Goal: Information Seeking & Learning: Learn about a topic

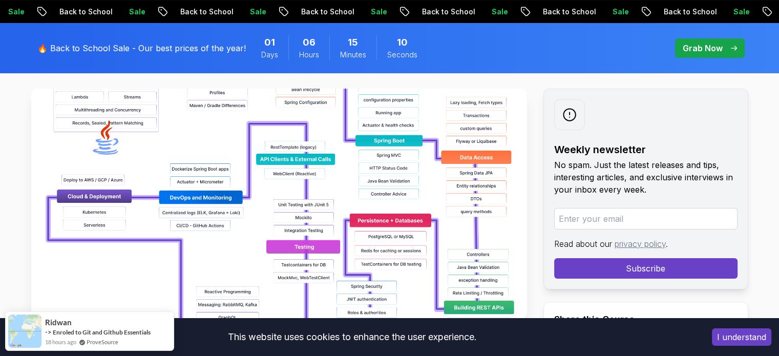
scroll to position [172, 0]
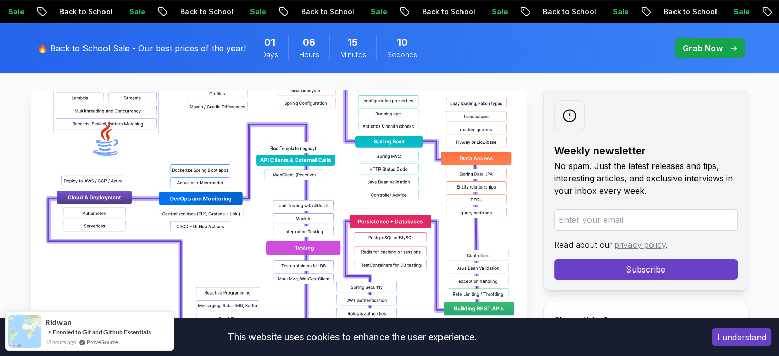
click at [275, 215] on img at bounding box center [279, 205] width 496 height 230
click at [390, 182] on img at bounding box center [279, 205] width 496 height 230
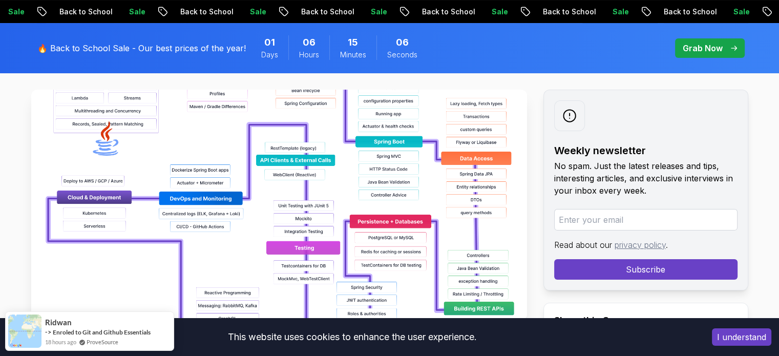
click at [390, 182] on img at bounding box center [279, 205] width 496 height 230
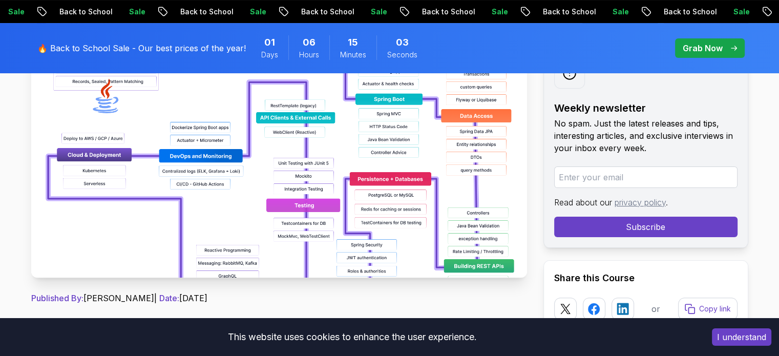
scroll to position [248, 0]
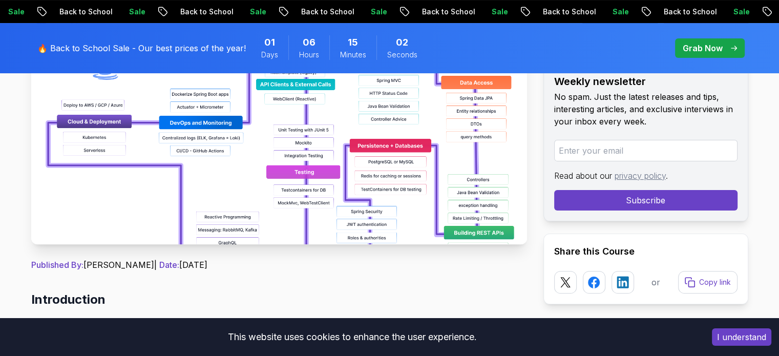
click at [390, 182] on img at bounding box center [279, 129] width 496 height 230
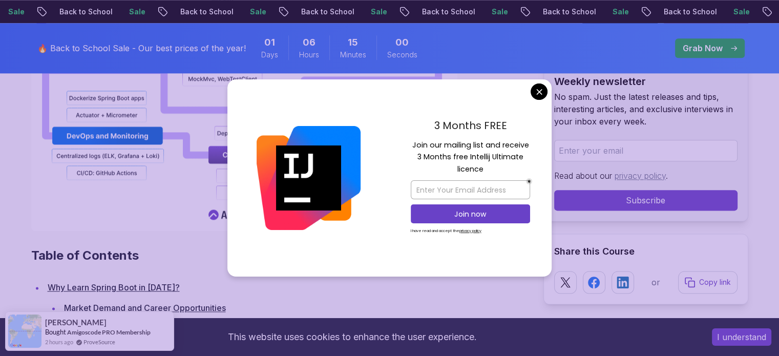
scroll to position [1268, 0]
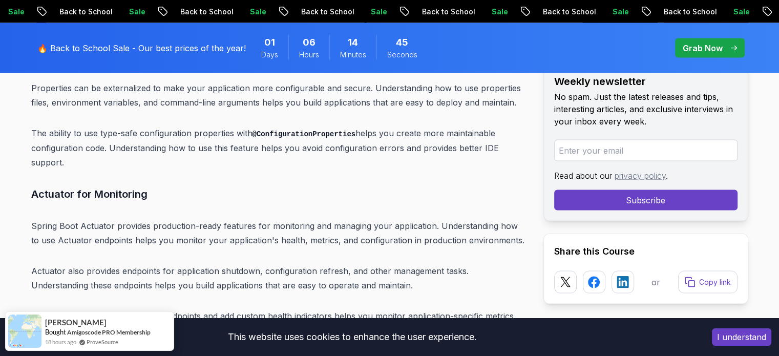
scroll to position [6008, 0]
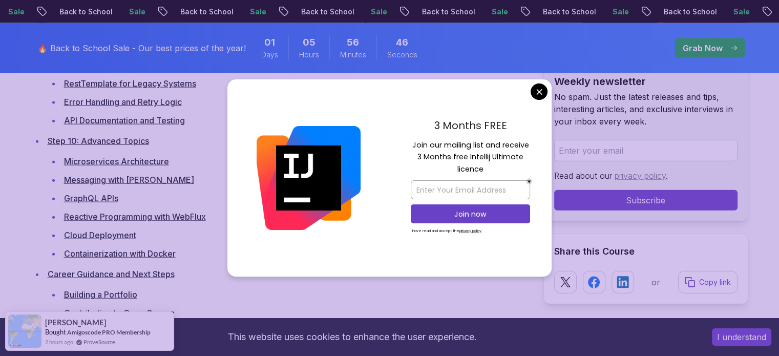
scroll to position [2284, 0]
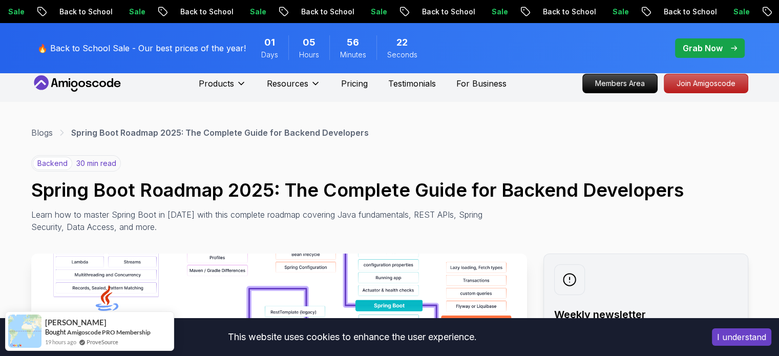
scroll to position [8, 0]
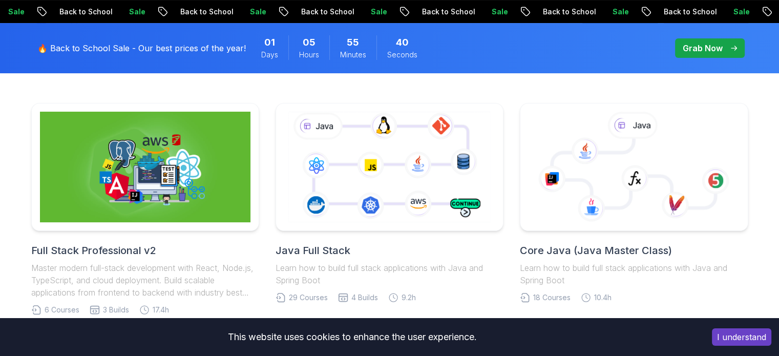
scroll to position [250, 0]
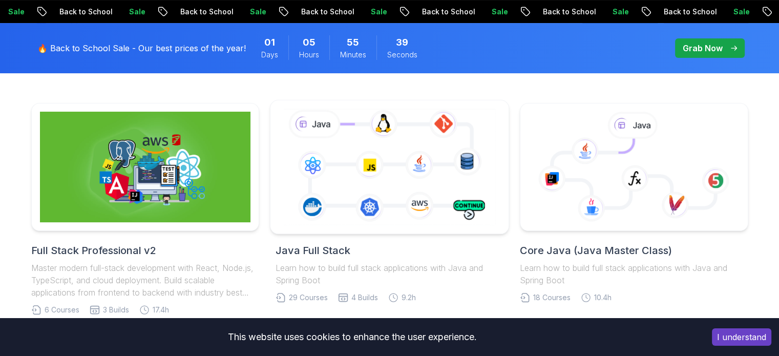
click at [356, 179] on icon at bounding box center [389, 167] width 217 height 120
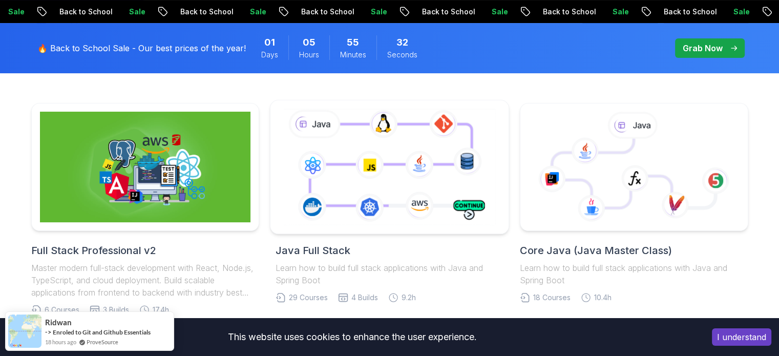
click at [415, 170] on icon at bounding box center [389, 167] width 217 height 120
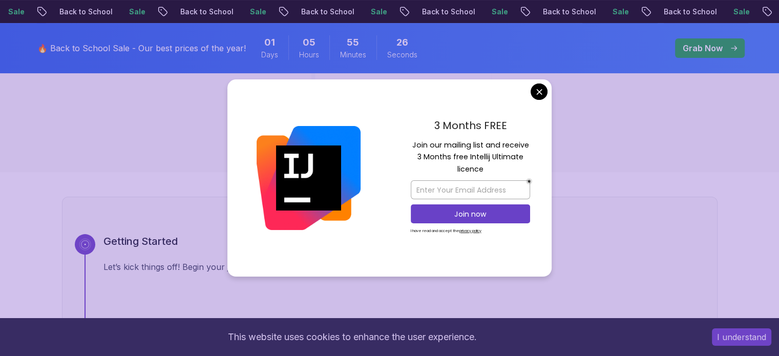
scroll to position [246, 0]
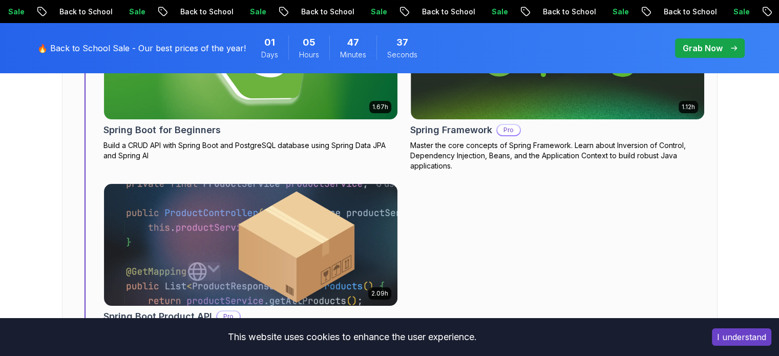
scroll to position [3934, 0]
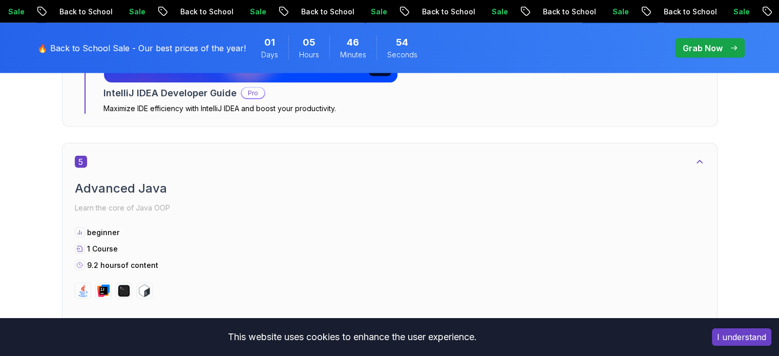
scroll to position [2009, 0]
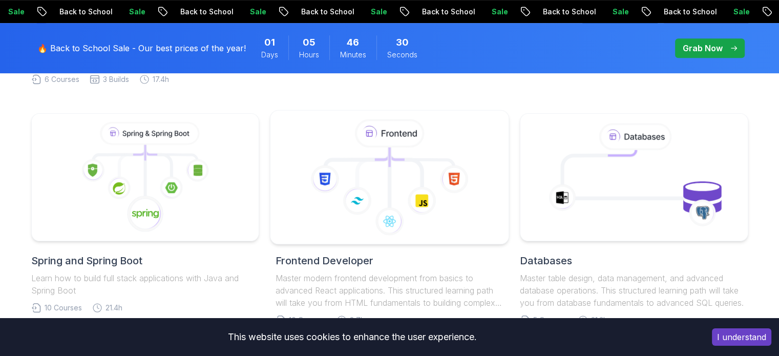
scroll to position [467, 0]
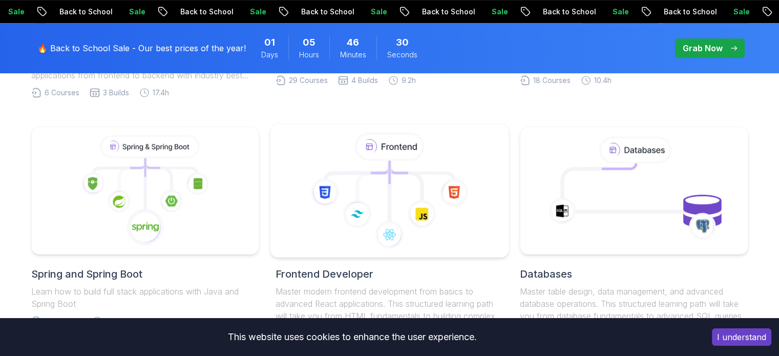
click at [375, 210] on icon at bounding box center [389, 191] width 221 height 116
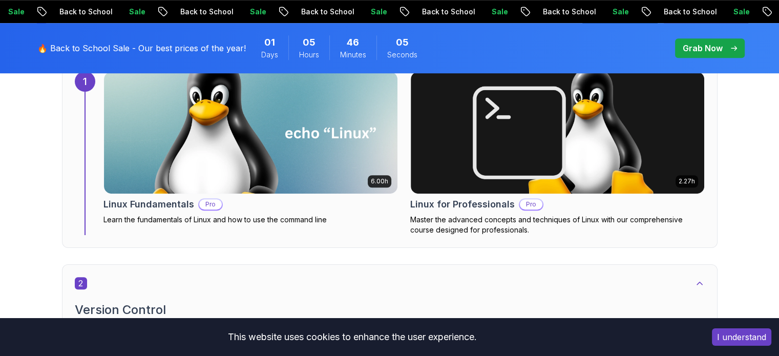
scroll to position [745, 0]
